Goal: Information Seeking & Learning: Learn about a topic

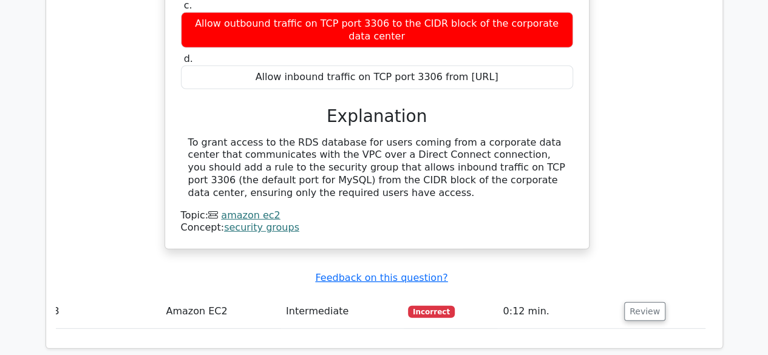
scroll to position [1660, 0]
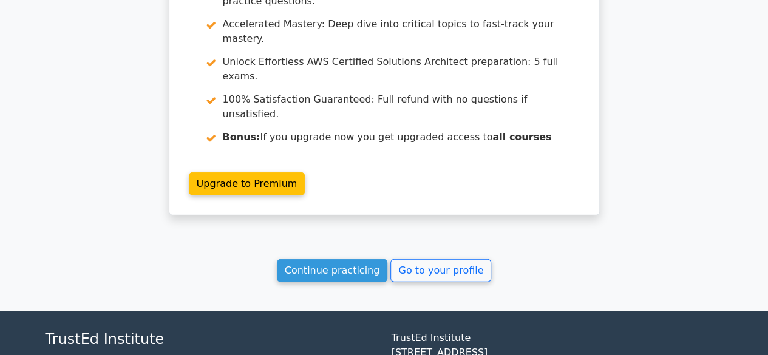
scroll to position [1612, 0]
click at [333, 259] on link "Continue practicing" at bounding box center [332, 270] width 111 height 23
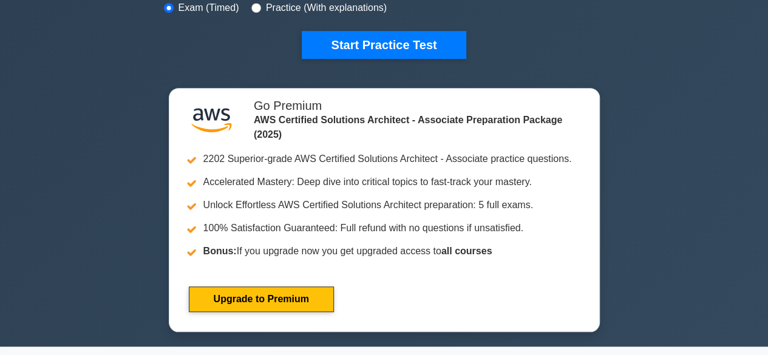
scroll to position [399, 0]
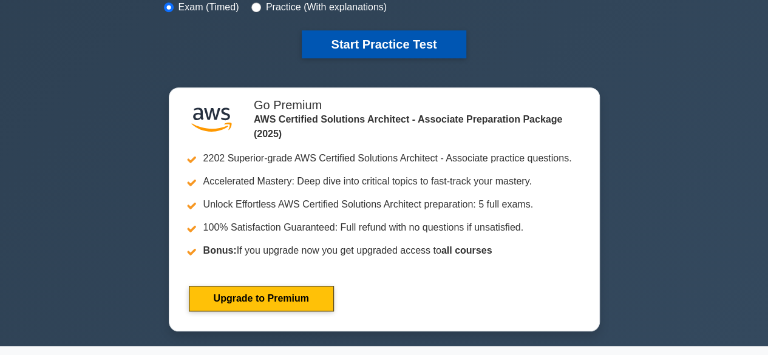
click at [358, 41] on button "Start Practice Test" at bounding box center [384, 44] width 164 height 28
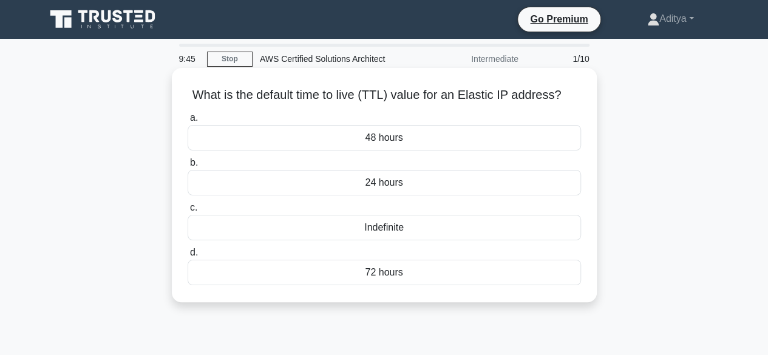
click at [368, 225] on div "Indefinite" at bounding box center [384, 227] width 393 height 25
click at [188, 212] on input "c. Indefinite" at bounding box center [188, 208] width 0 height 8
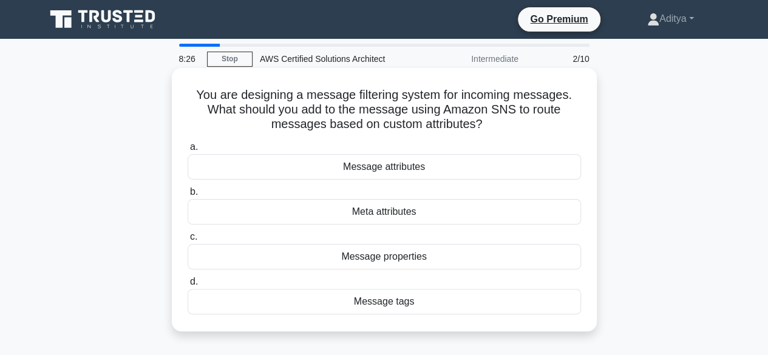
click at [393, 305] on div "Message tags" at bounding box center [384, 301] width 393 height 25
click at [188, 286] on input "d. Message tags" at bounding box center [188, 282] width 0 height 8
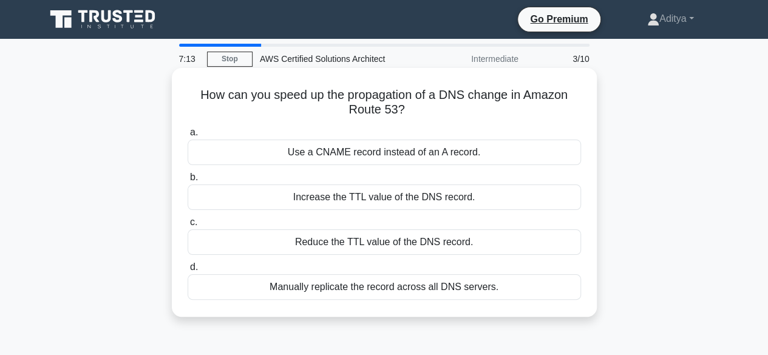
click at [436, 154] on div "Use a CNAME record instead of an A record." at bounding box center [384, 152] width 393 height 25
click at [188, 137] on input "a. Use a CNAME record instead of an A record." at bounding box center [188, 133] width 0 height 8
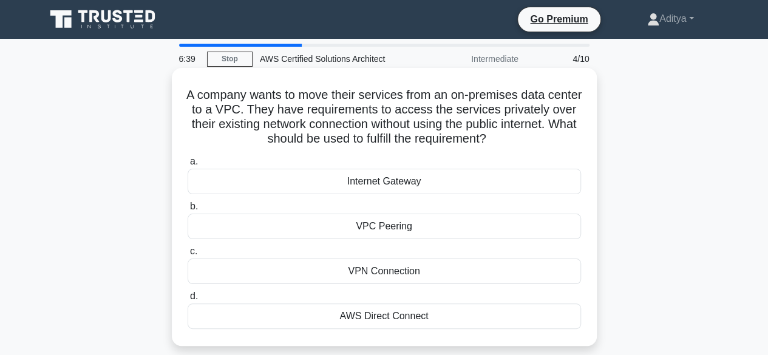
drag, startPoint x: 421, startPoint y: 187, endPoint x: 342, endPoint y: 193, distance: 79.2
click at [342, 193] on div "Internet Gateway" at bounding box center [384, 181] width 393 height 25
click at [188, 166] on input "a. Internet Gateway" at bounding box center [188, 162] width 0 height 8
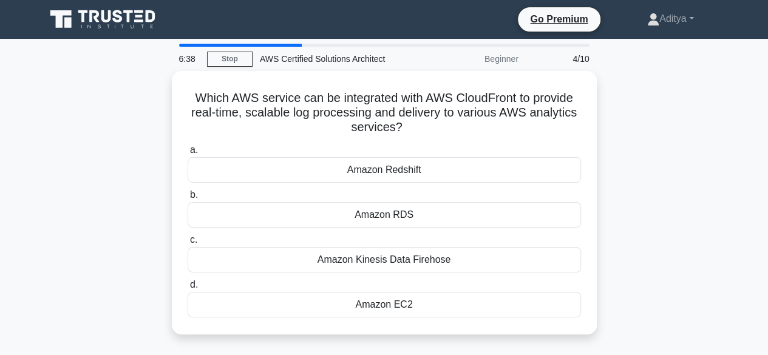
click at [342, 193] on label "b. Amazon RDS" at bounding box center [384, 208] width 393 height 40
click at [188, 193] on input "b. Amazon RDS" at bounding box center [188, 195] width 0 height 8
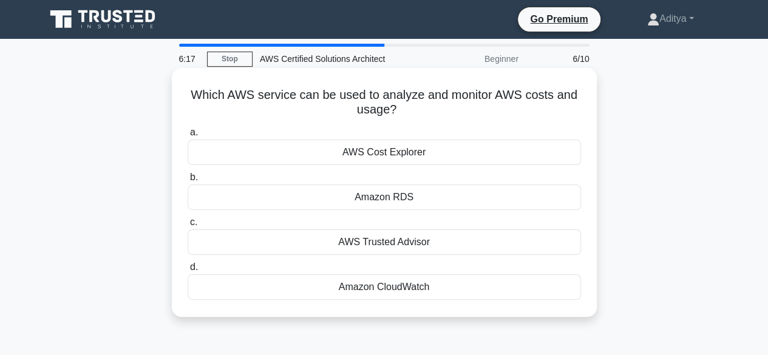
click at [446, 153] on div "AWS Cost Explorer" at bounding box center [384, 152] width 393 height 25
click at [188, 137] on input "a. AWS Cost Explorer" at bounding box center [188, 133] width 0 height 8
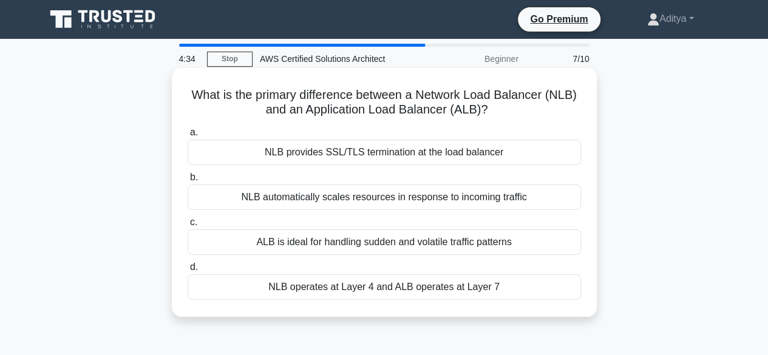
click at [432, 297] on div "NLB operates at Layer 4 and ALB operates at Layer 7" at bounding box center [384, 286] width 393 height 25
click at [188, 271] on input "d. NLB operates at Layer 4 and ALB operates at Layer 7" at bounding box center [188, 267] width 0 height 8
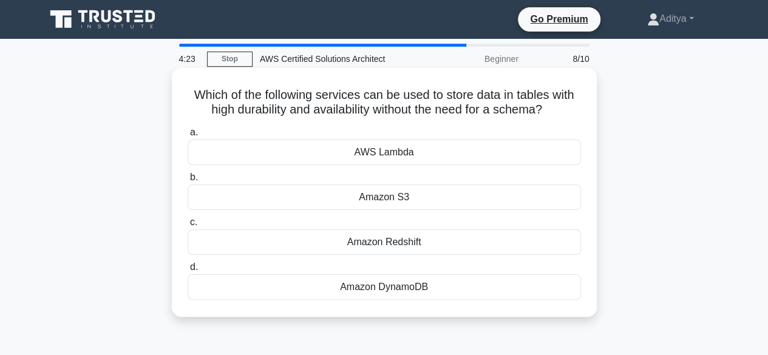
click at [468, 246] on div "Amazon Redshift" at bounding box center [384, 241] width 393 height 25
click at [188, 226] on input "c. Amazon Redshift" at bounding box center [188, 223] width 0 height 8
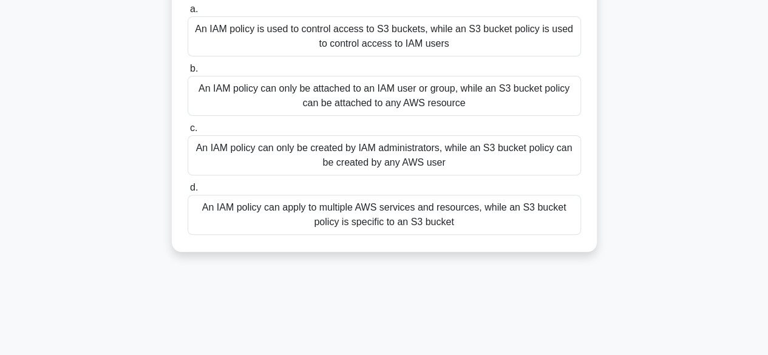
scroll to position [127, 0]
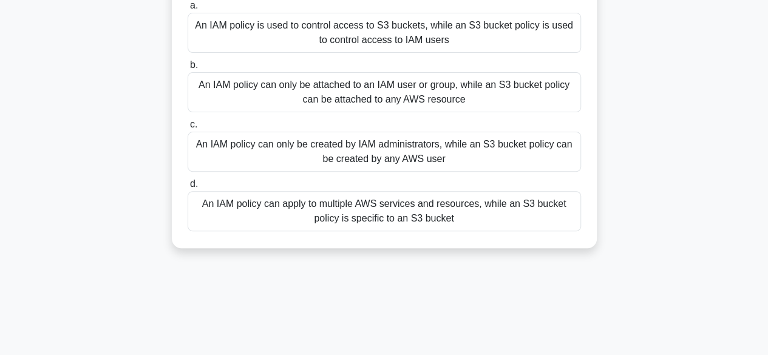
click at [254, 209] on div "An IAM policy can apply to multiple AWS services and resources, while an S3 buc…" at bounding box center [384, 211] width 393 height 40
click at [188, 188] on input "d. An IAM policy can apply to multiple AWS services and resources, while an S3 …" at bounding box center [188, 184] width 0 height 8
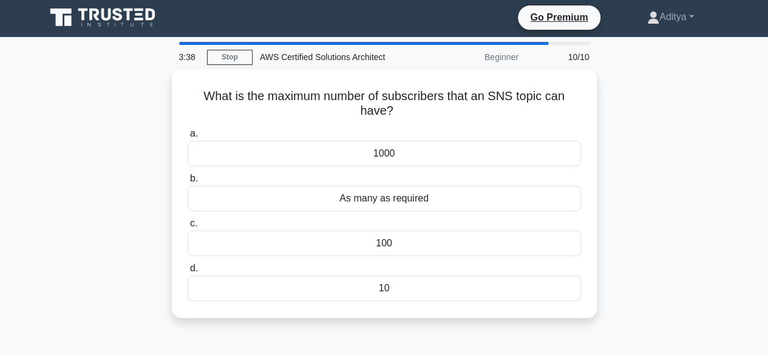
scroll to position [0, 0]
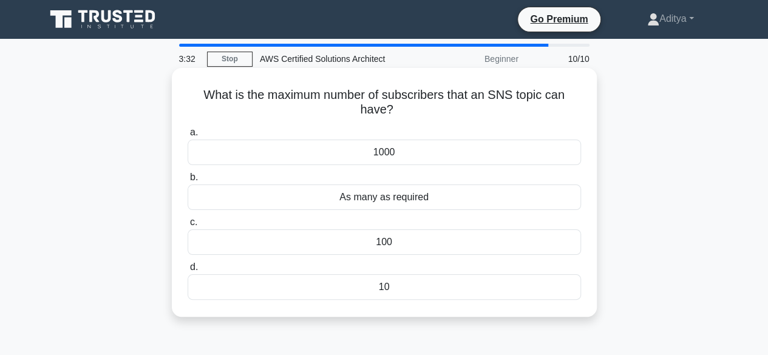
click at [330, 202] on div "As many as required" at bounding box center [384, 197] width 393 height 25
click at [188, 182] on input "b. As many as required" at bounding box center [188, 178] width 0 height 8
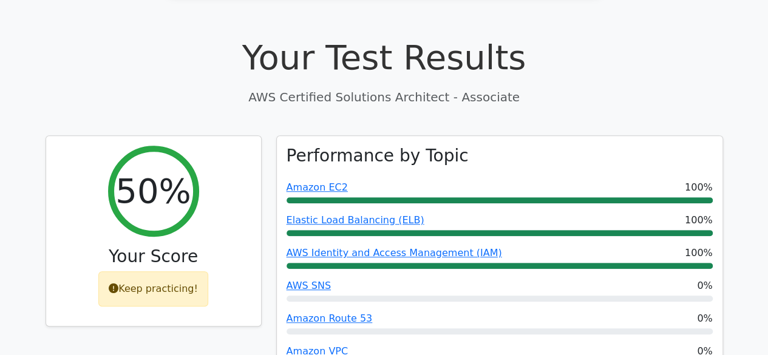
scroll to position [343, 0]
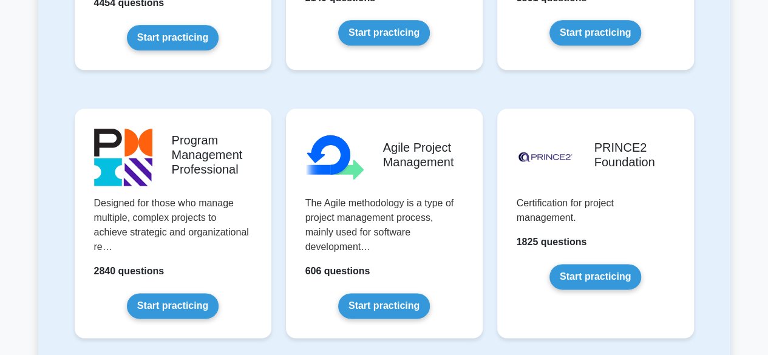
scroll to position [707, 0]
